Goal: Transaction & Acquisition: Purchase product/service

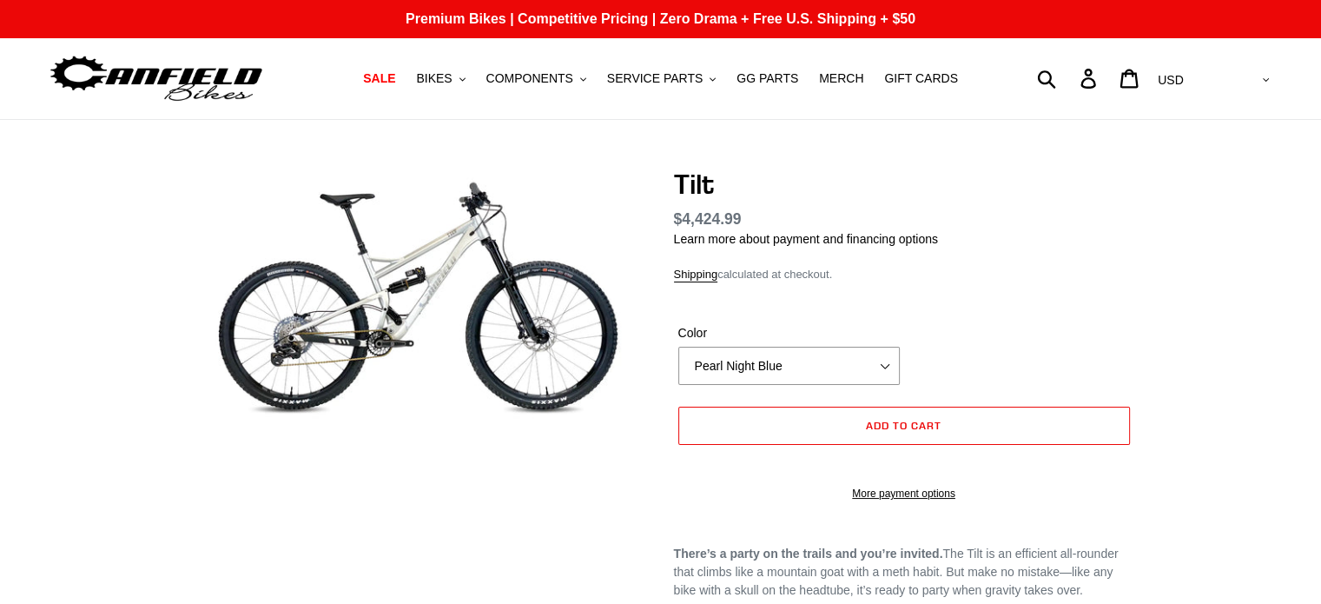
select select "highest-rating"
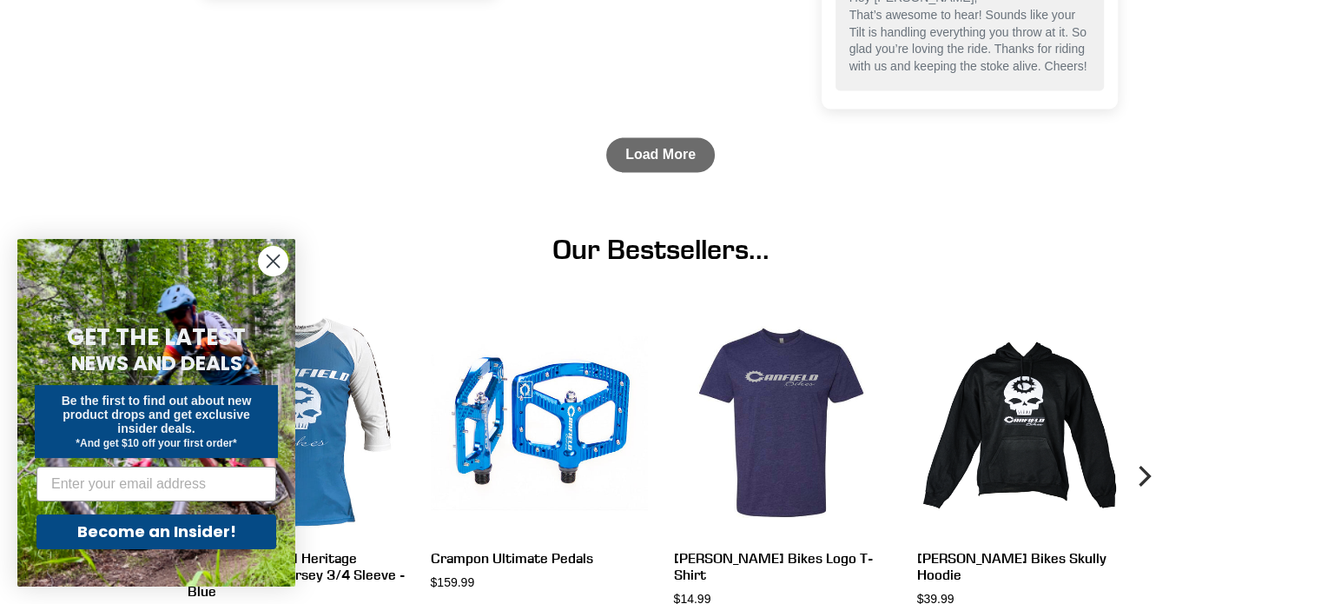
scroll to position [2825, 0]
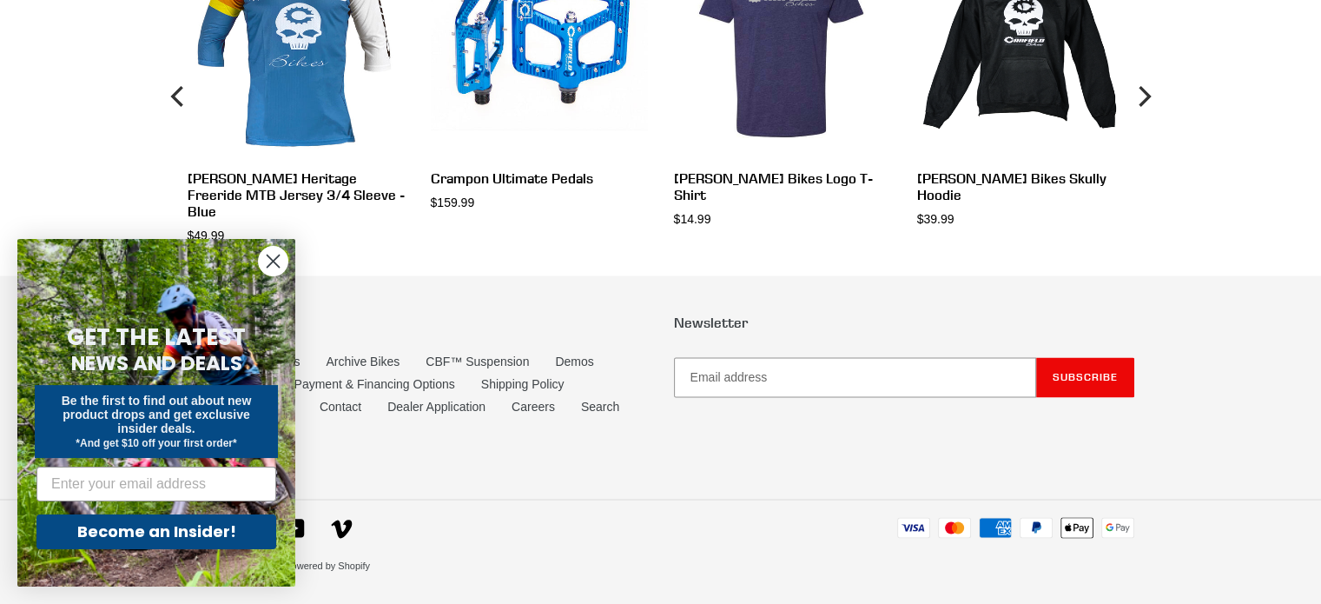
click at [271, 252] on circle "Close dialog" at bounding box center [273, 261] width 29 height 29
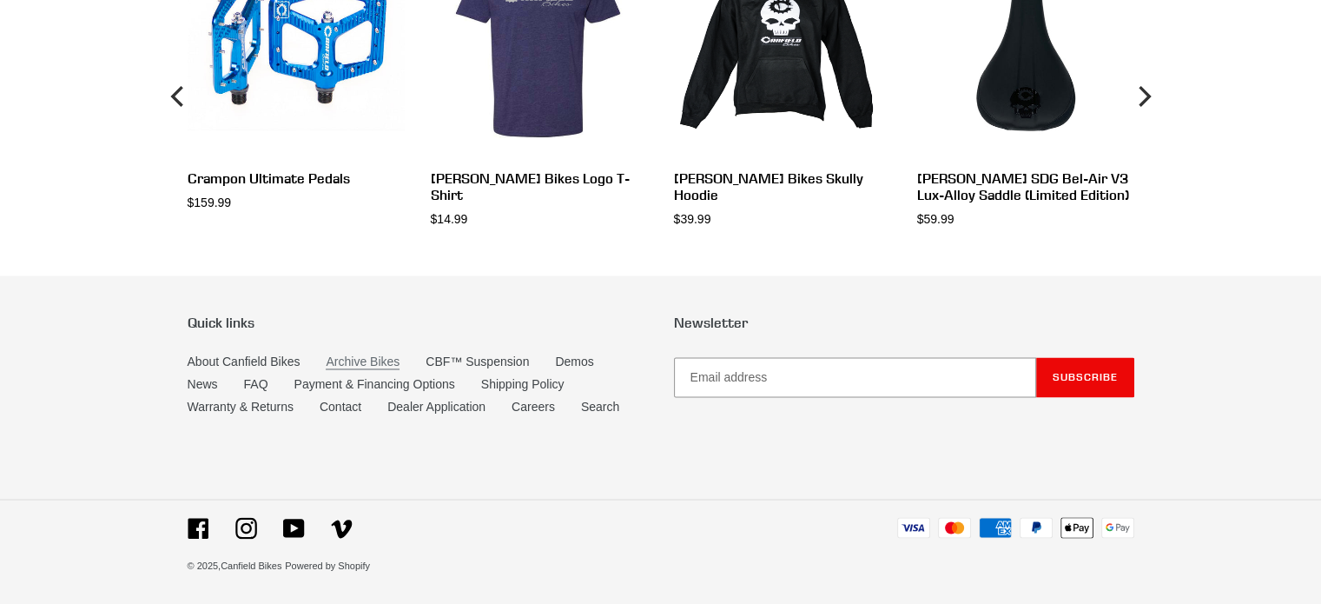
click at [356, 354] on link "Archive Bikes" at bounding box center [363, 361] width 74 height 15
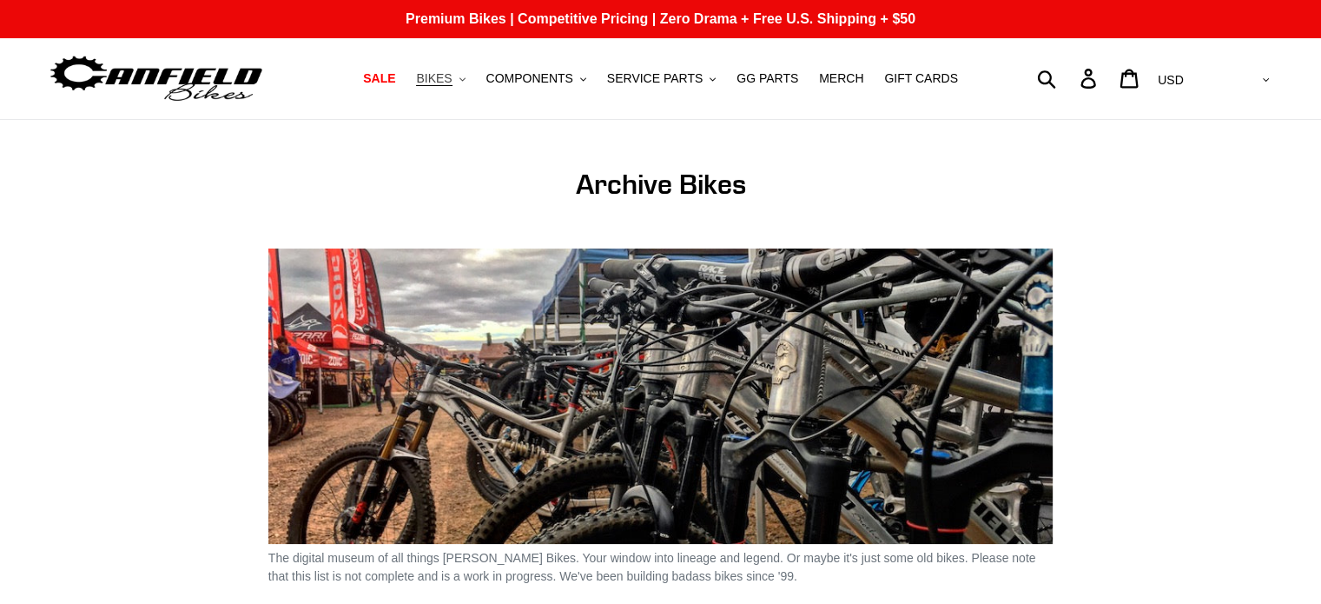
click at [466, 82] on icon ".cls-1{fill:#231f20}" at bounding box center [463, 79] width 6 height 6
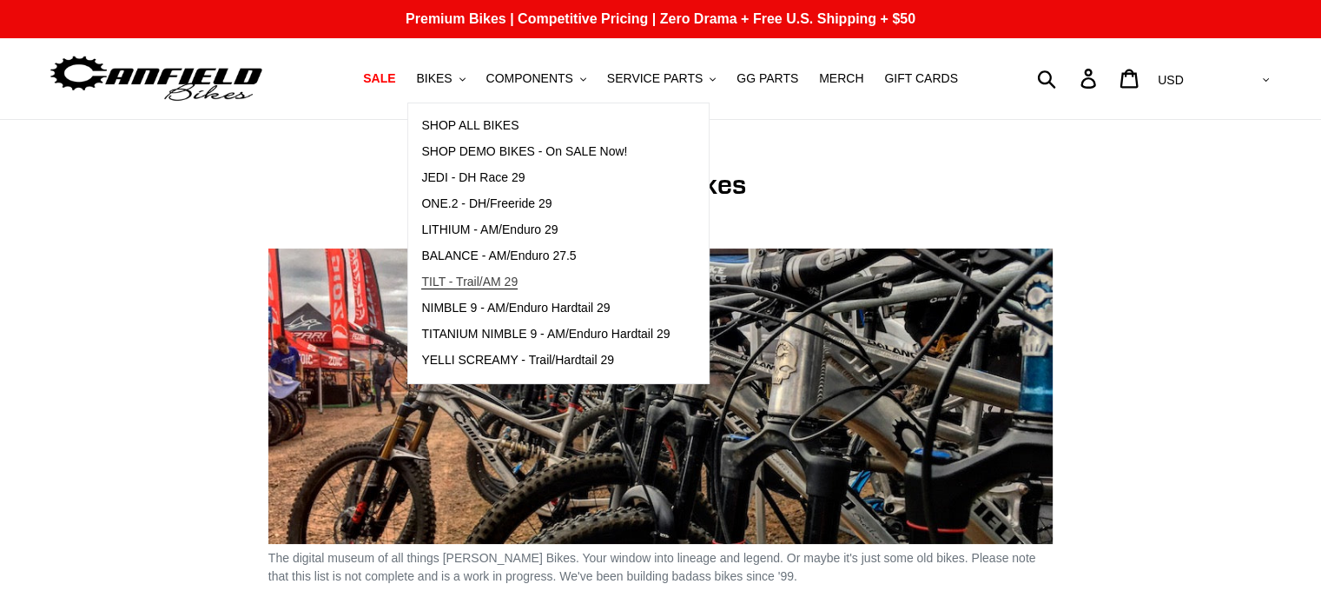
click at [463, 282] on span "TILT - Trail/AM 29" at bounding box center [469, 282] width 96 height 15
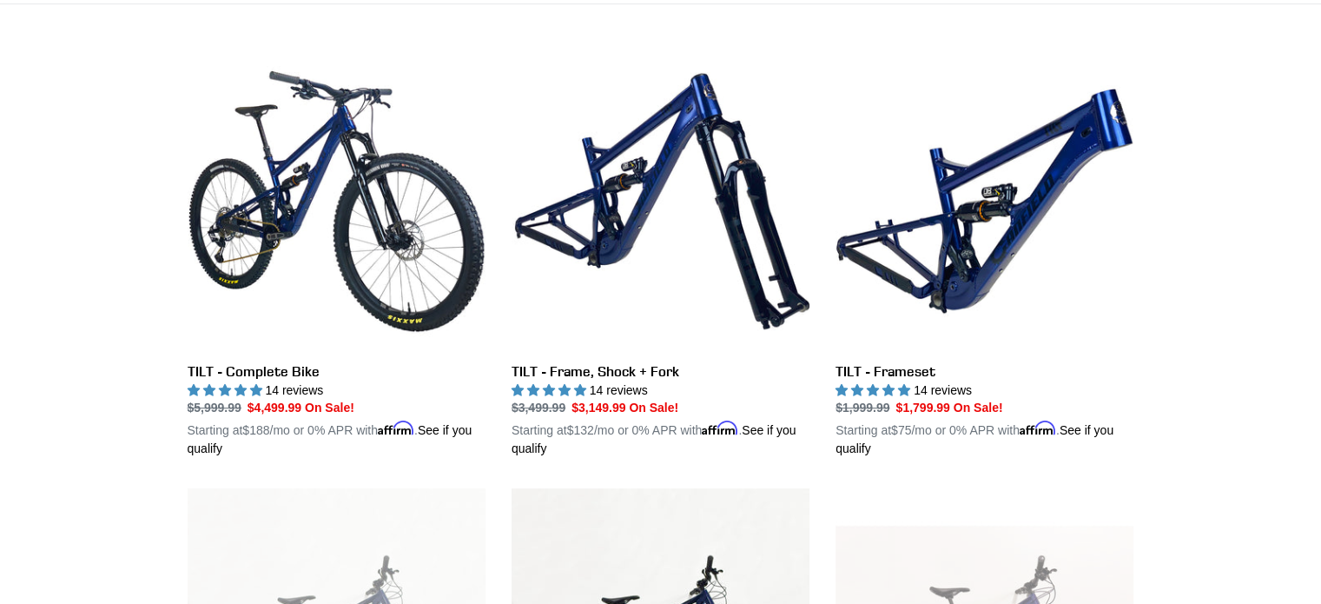
scroll to position [460, 0]
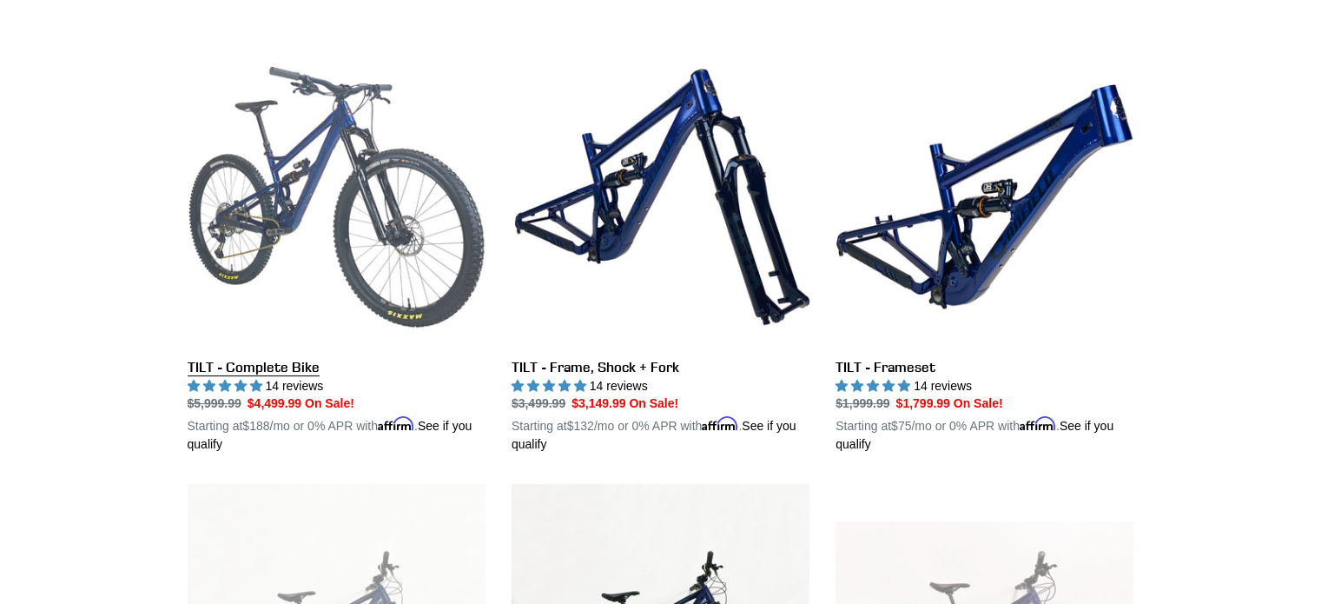
click at [392, 246] on link "TILT - Complete Bike" at bounding box center [337, 251] width 298 height 407
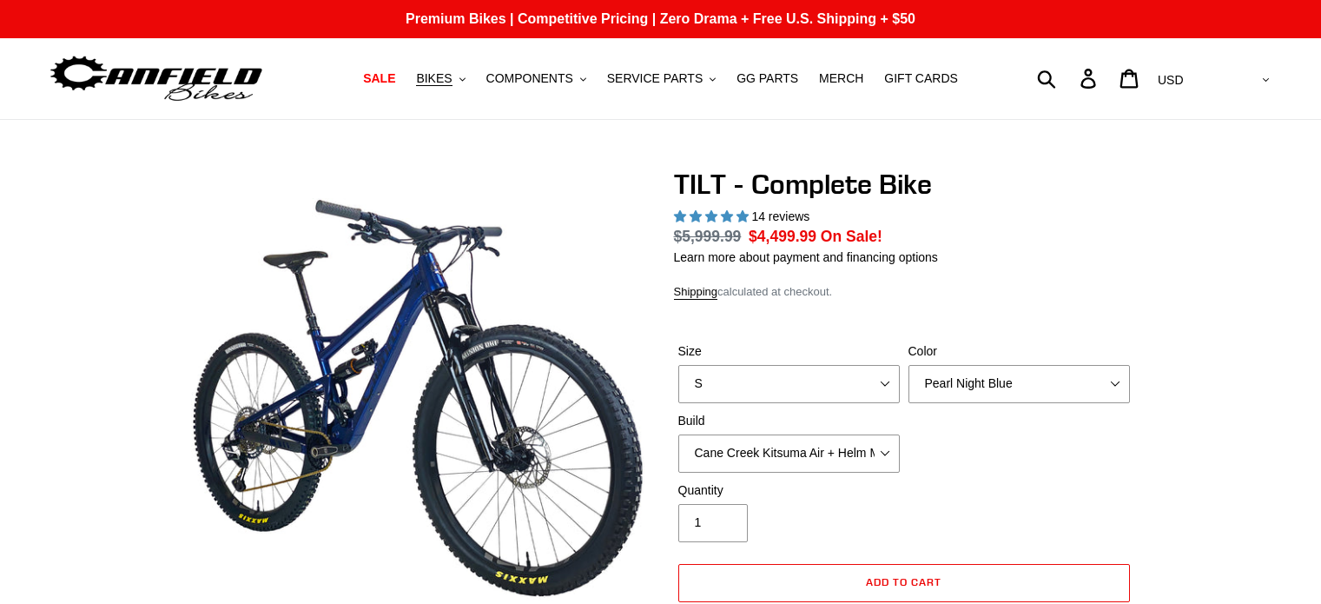
select select "highest-rating"
click at [891, 380] on select "S M L" at bounding box center [789, 384] width 222 height 38
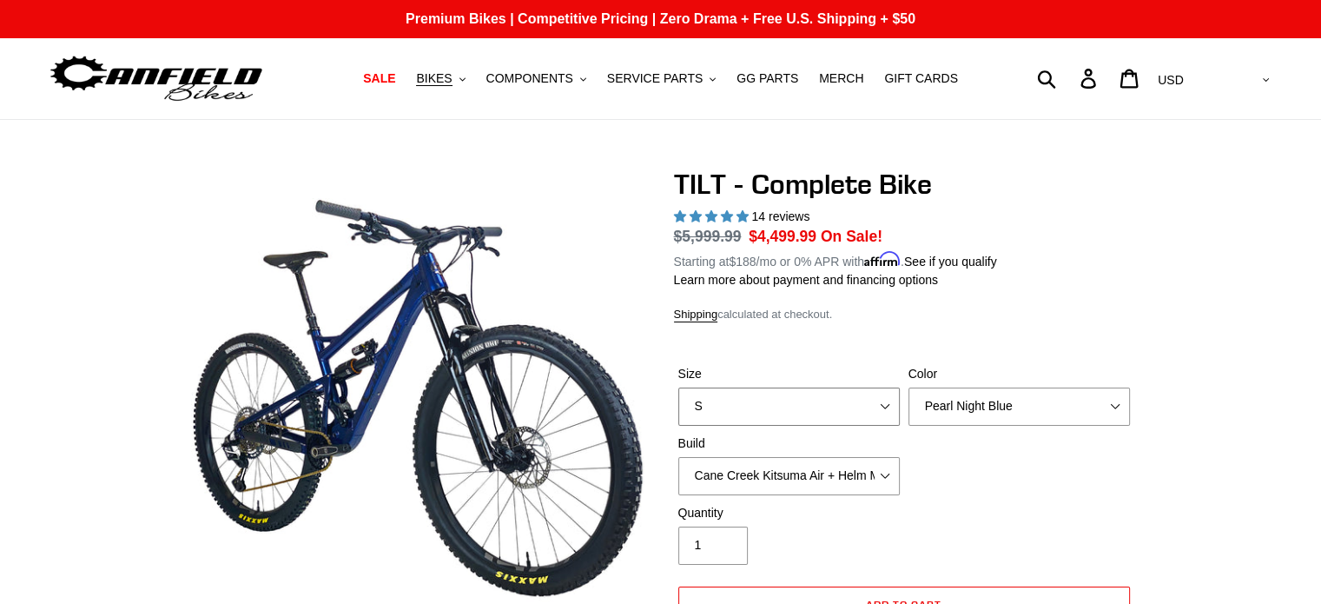
select select "M"
click at [678, 387] on select "S M L" at bounding box center [789, 406] width 222 height 38
click at [994, 413] on select "Pearl Night Blue Stealth Silver Raw" at bounding box center [1020, 406] width 222 height 38
select select "Stealth Silver"
click at [909, 387] on select "Pearl Night Blue Stealth Silver Raw" at bounding box center [1020, 406] width 222 height 38
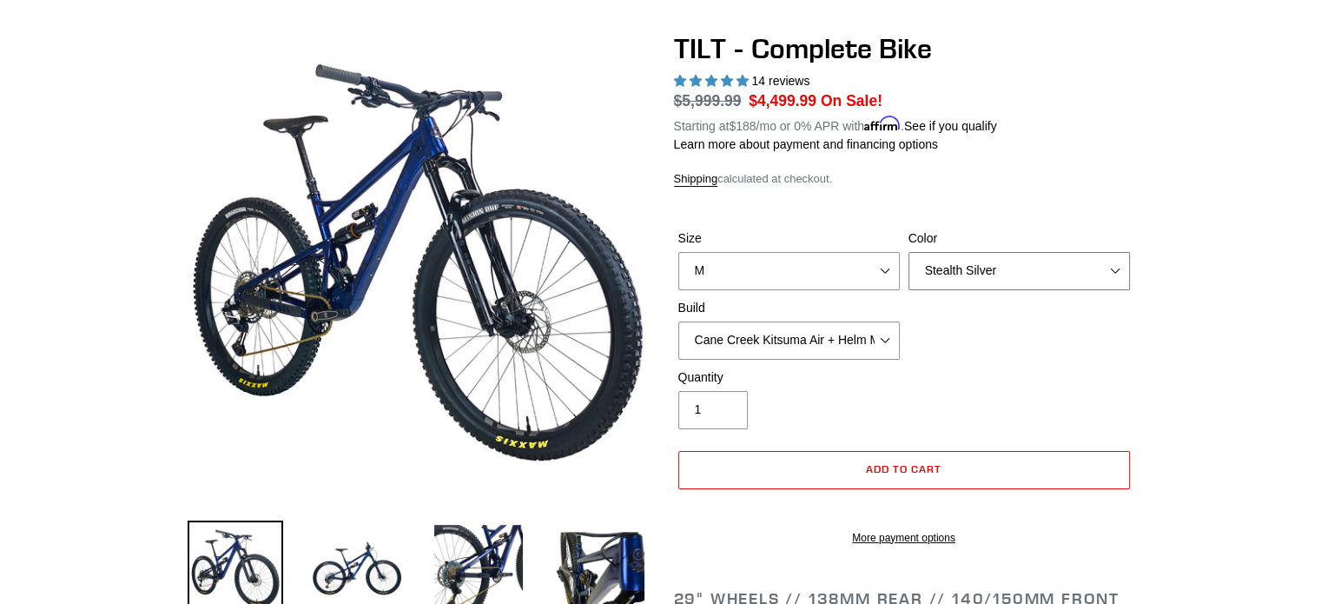
scroll to position [174, 0]
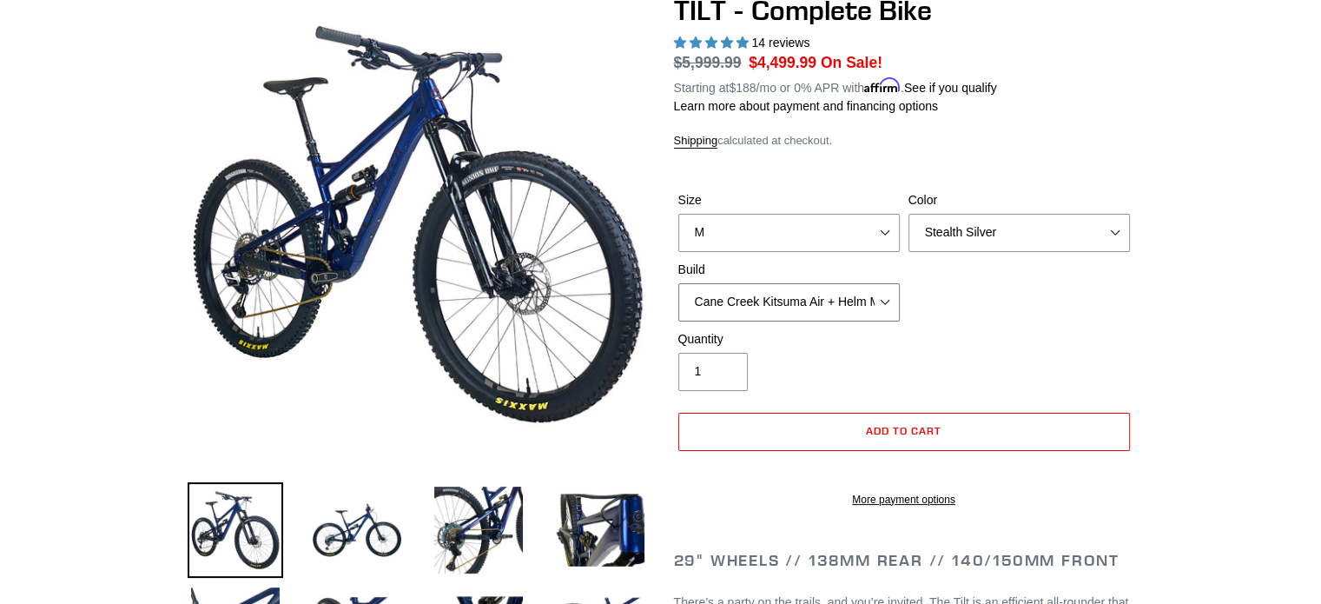
click at [886, 305] on select "Cane Creek Kitsuma Air + Helm MKII 140 + SRAM GX Cane Creek Kitsuma Air + Helm …" at bounding box center [789, 302] width 222 height 38
click at [678, 283] on select "Cane Creek Kitsuma Air + Helm MKII 140 + SRAM GX Cane Creek Kitsuma Air + Helm …" at bounding box center [789, 302] width 222 height 38
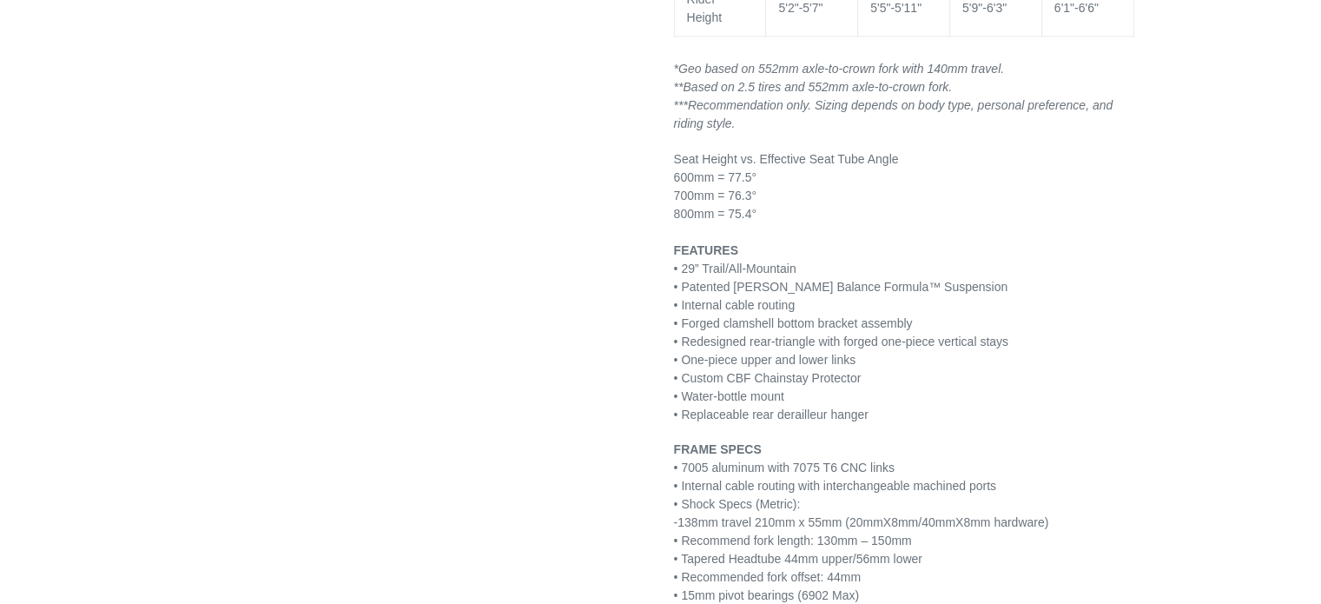
scroll to position [2519, 0]
